Goal: Understand process/instructions: Learn how to perform a task or action

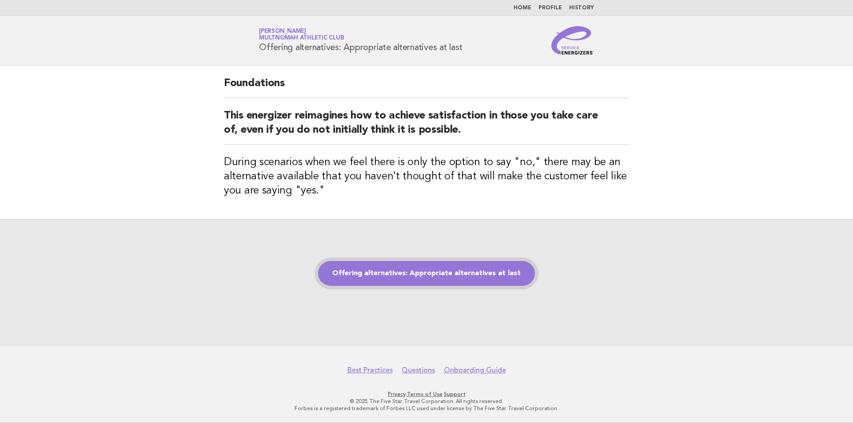
click at [408, 275] on link "Offering alternatives: Appropriate alternatives at last" at bounding box center [426, 273] width 217 height 25
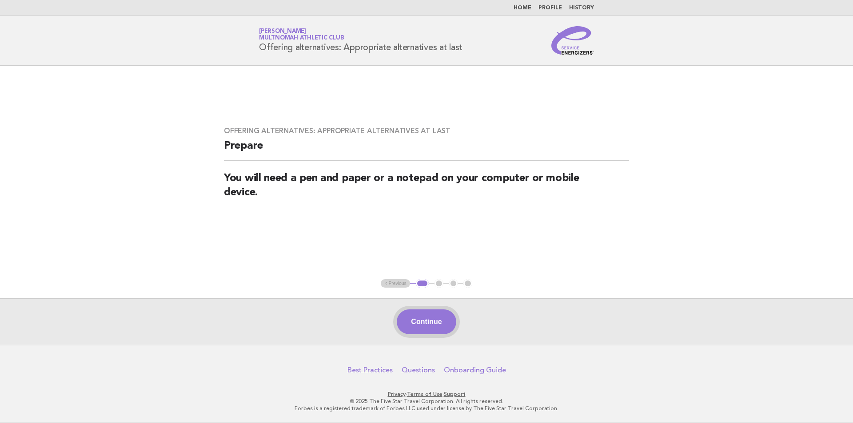
click at [432, 320] on button "Continue" at bounding box center [426, 322] width 59 height 25
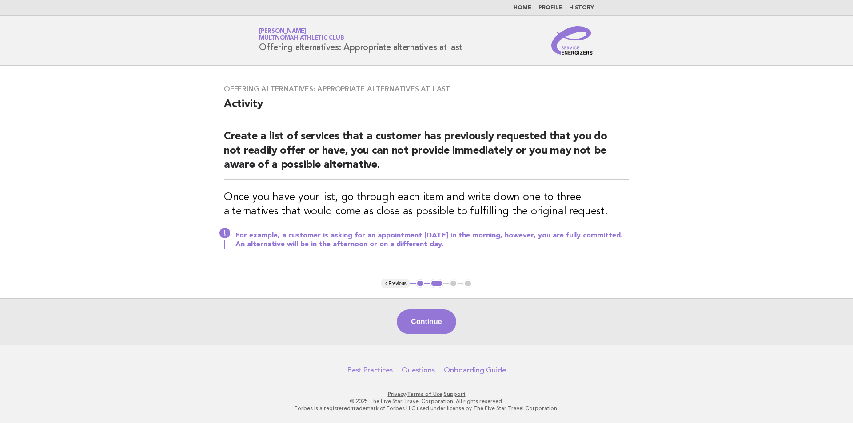
click at [432, 320] on button "Continue" at bounding box center [426, 322] width 59 height 25
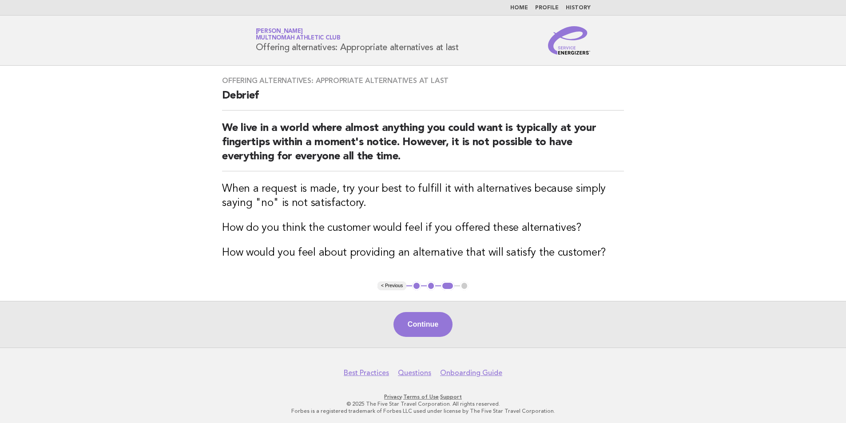
click at [432, 320] on button "Continue" at bounding box center [423, 324] width 59 height 25
